Goal: Task Accomplishment & Management: Manage account settings

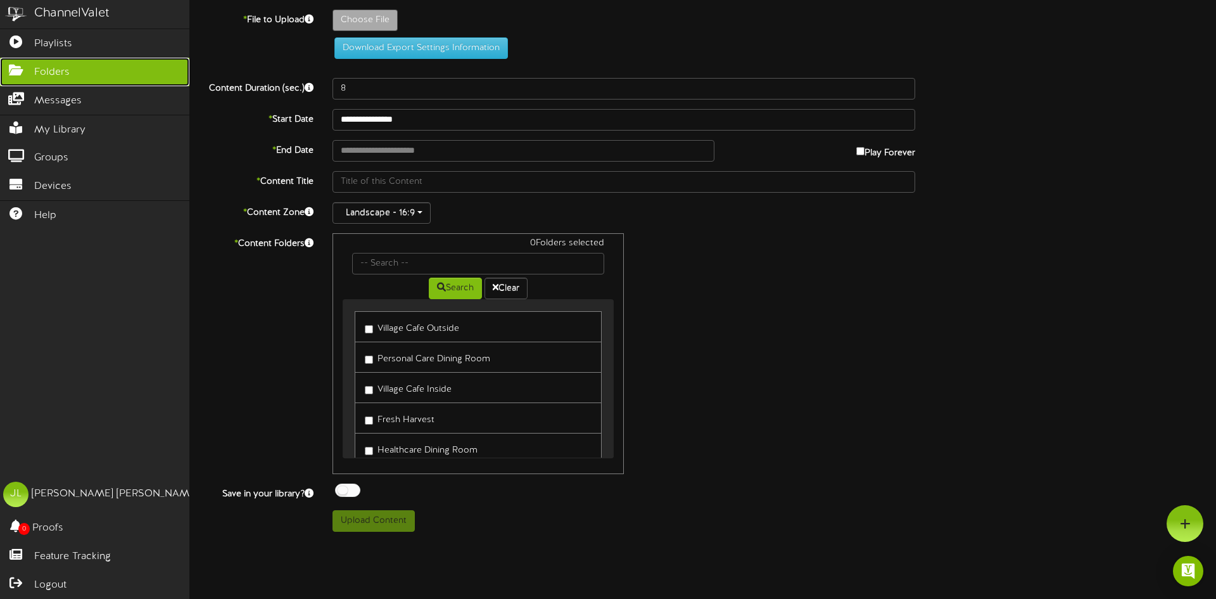
click at [55, 58] on link "Folders" at bounding box center [94, 72] width 189 height 29
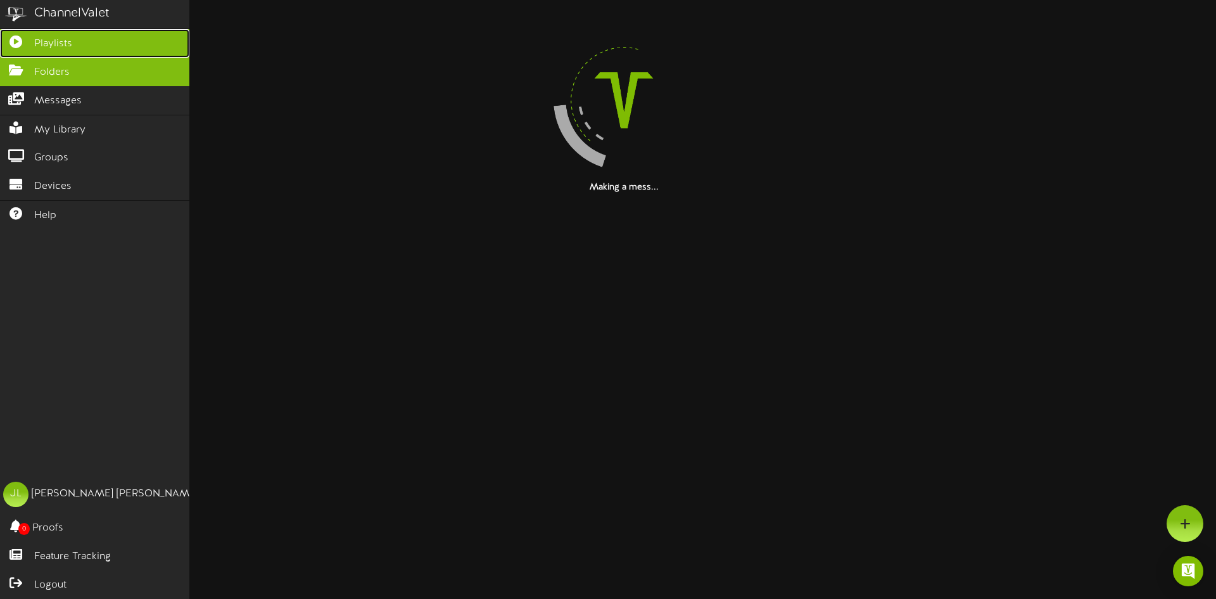
click at [55, 48] on span "Playlists" at bounding box center [53, 44] width 38 height 15
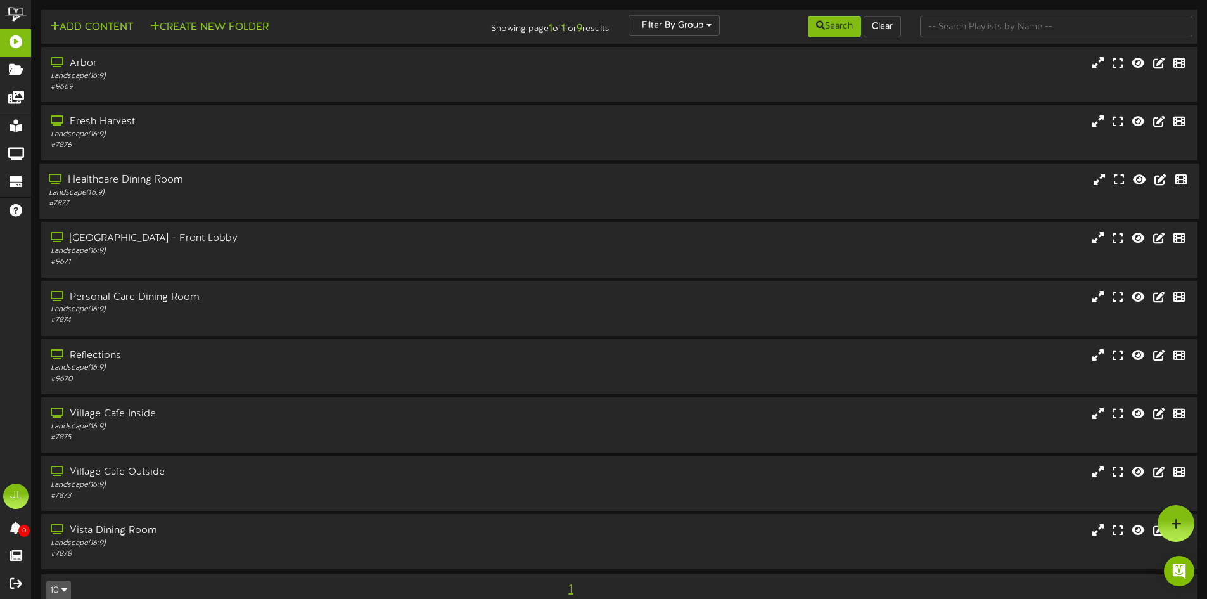
click at [253, 203] on div "# 7877" at bounding box center [281, 203] width 464 height 11
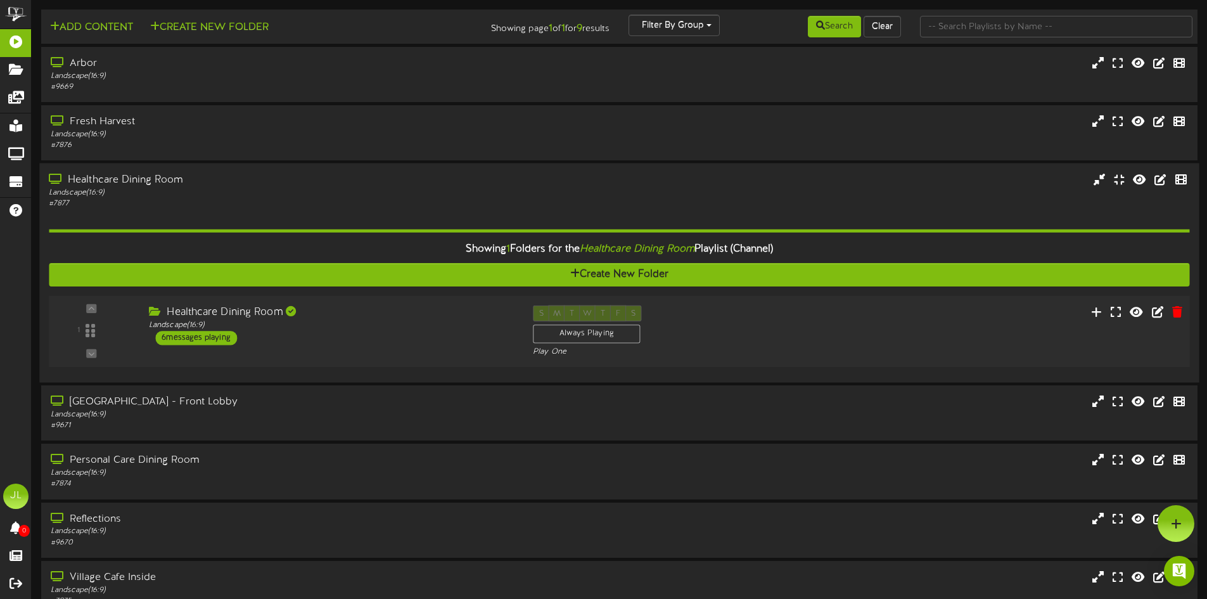
click at [211, 334] on div "6 messages playing" at bounding box center [196, 338] width 82 height 14
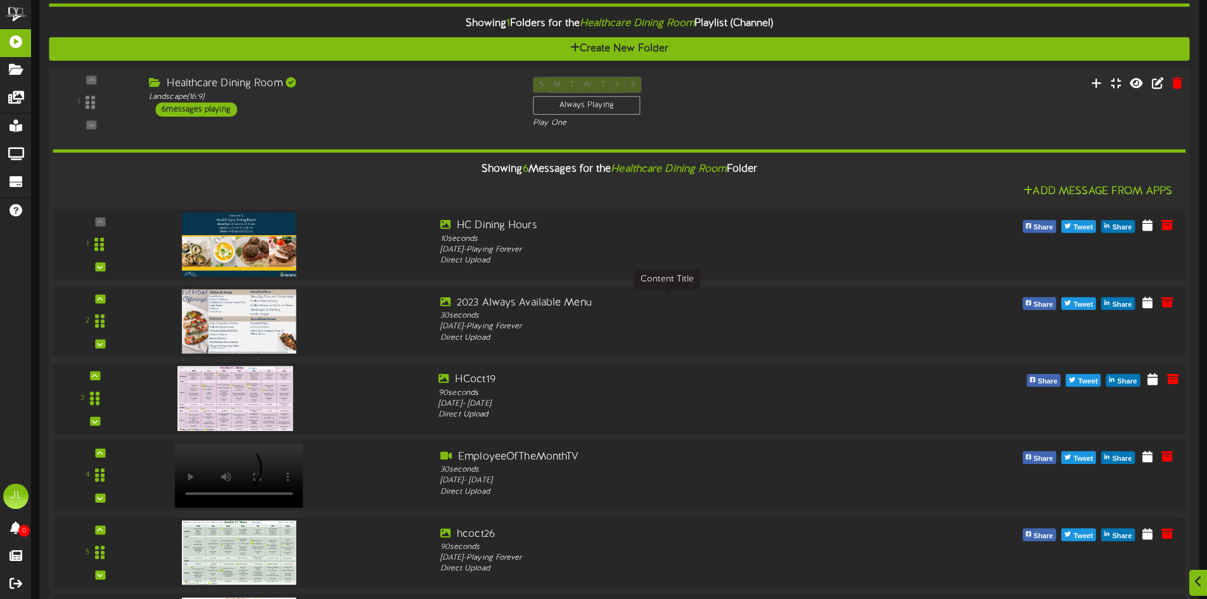
scroll to position [253, 0]
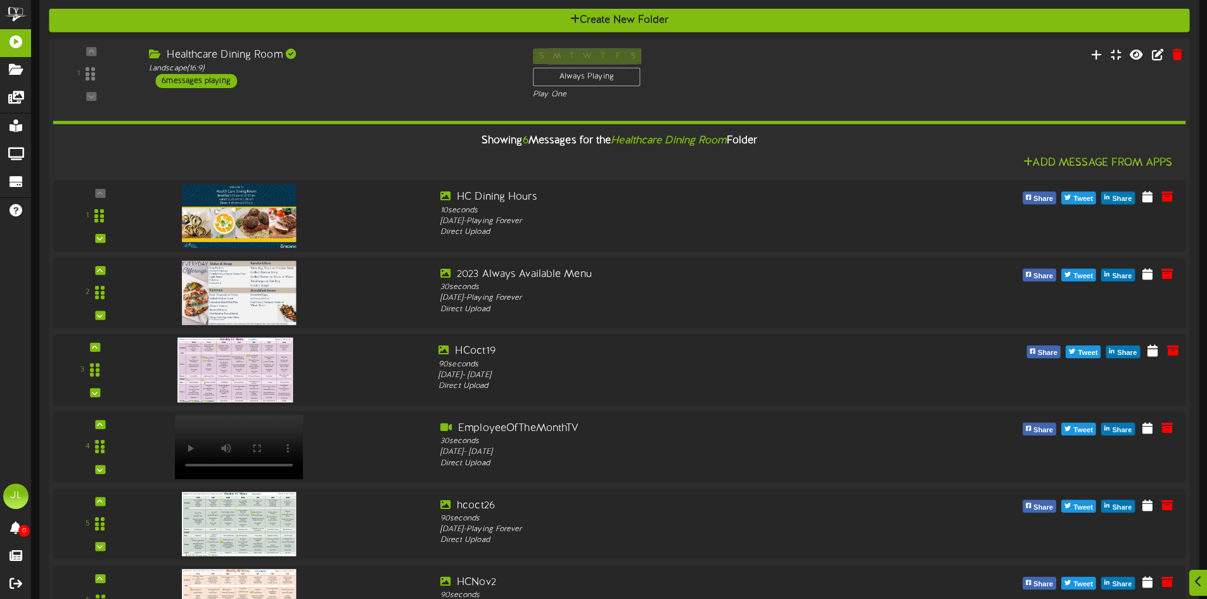
click at [267, 363] on img at bounding box center [234, 370] width 115 height 65
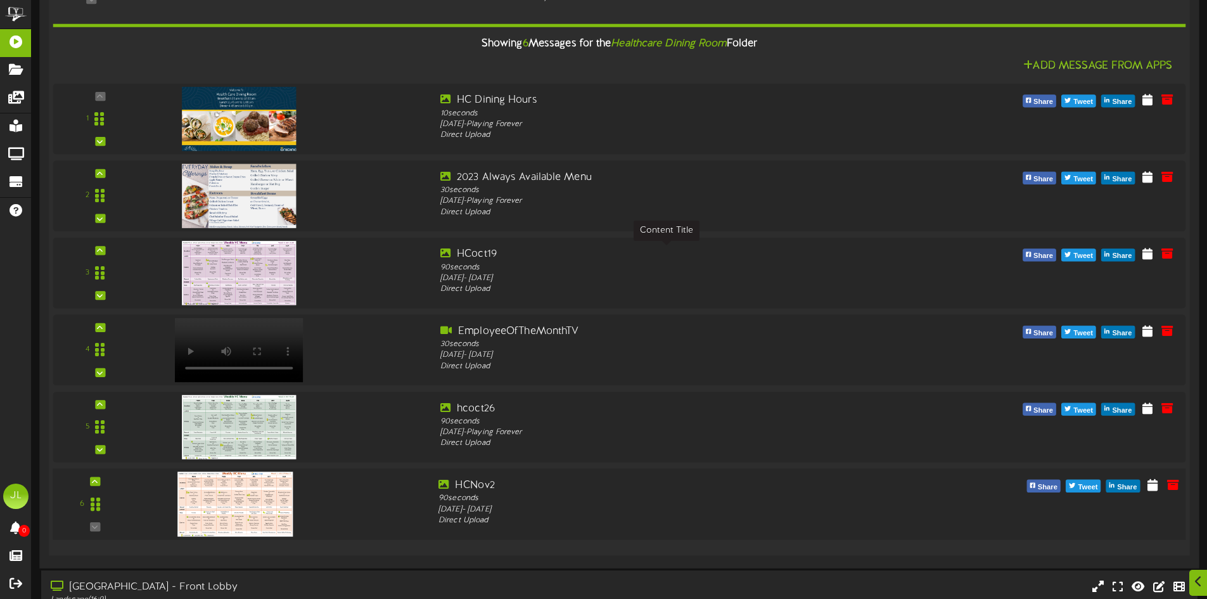
scroll to position [380, 0]
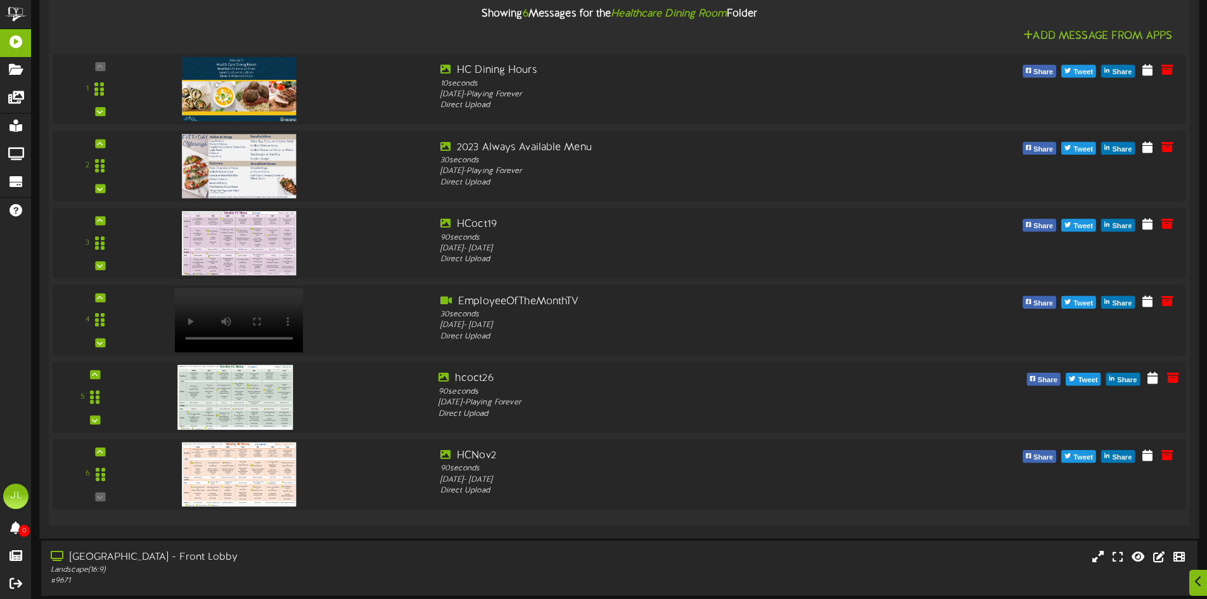
click at [269, 380] on img at bounding box center [234, 397] width 115 height 65
